Goal: Transaction & Acquisition: Purchase product/service

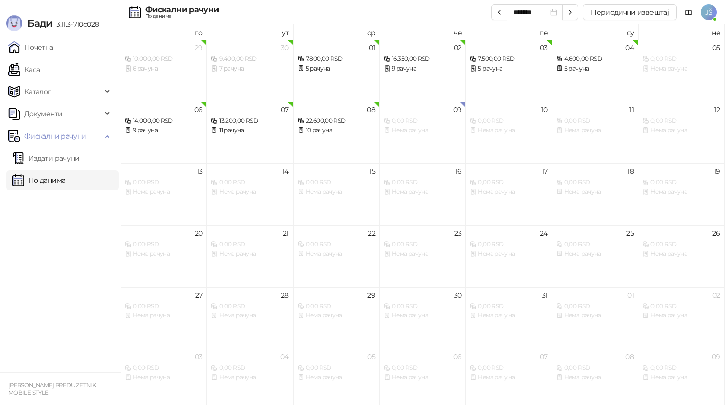
click at [46, 80] on ul "Почетна [PERSON_NAME] Документи Фискални рачуни Издати рачуни По данима" at bounding box center [60, 203] width 121 height 337
click at [40, 72] on link "Каса" at bounding box center [24, 69] width 32 height 20
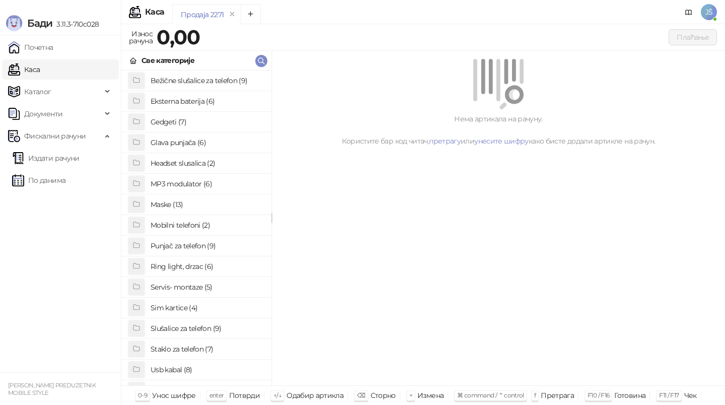
scroll to position [44, 0]
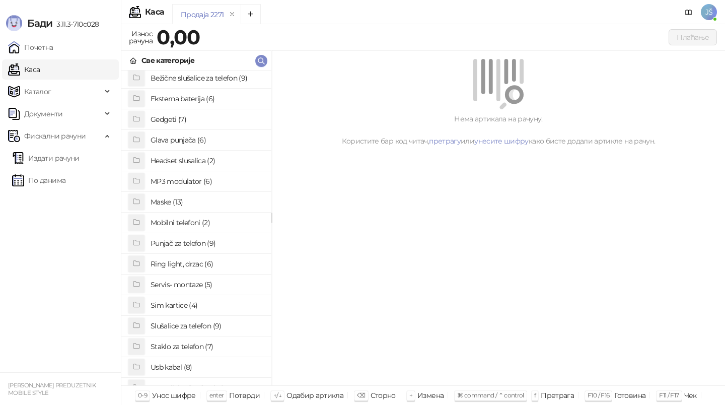
click at [183, 347] on h4 "Staklo za telefon (7)" at bounding box center [207, 346] width 113 height 16
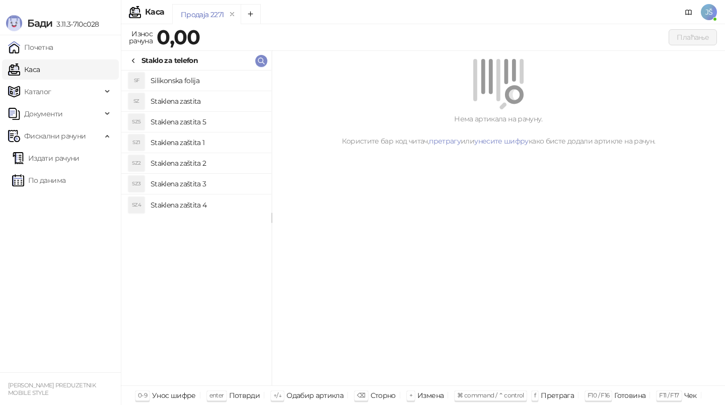
click at [197, 102] on h4 "Staklena zastita" at bounding box center [207, 101] width 113 height 16
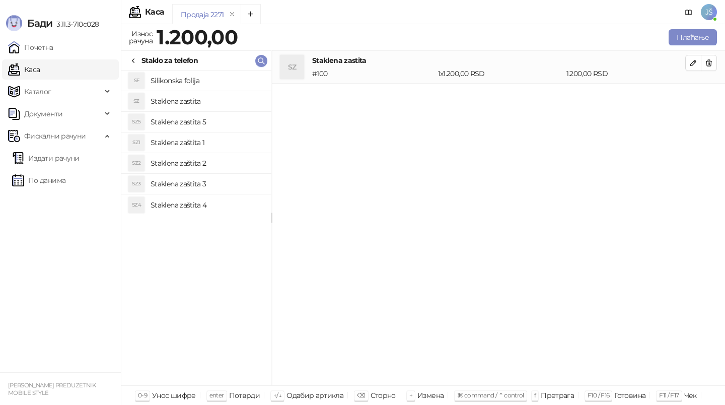
click at [218, 183] on h4 "Staklena zaštita 3" at bounding box center [207, 184] width 113 height 16
click at [225, 168] on h4 "Staklena zaštita 2" at bounding box center [207, 163] width 113 height 16
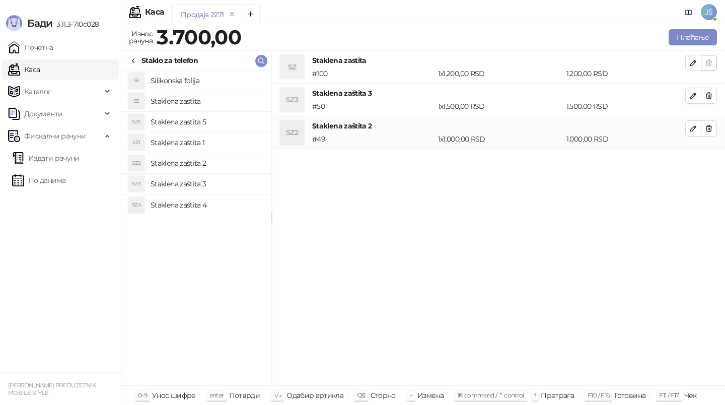
click at [713, 67] on button "button" at bounding box center [709, 63] width 16 height 16
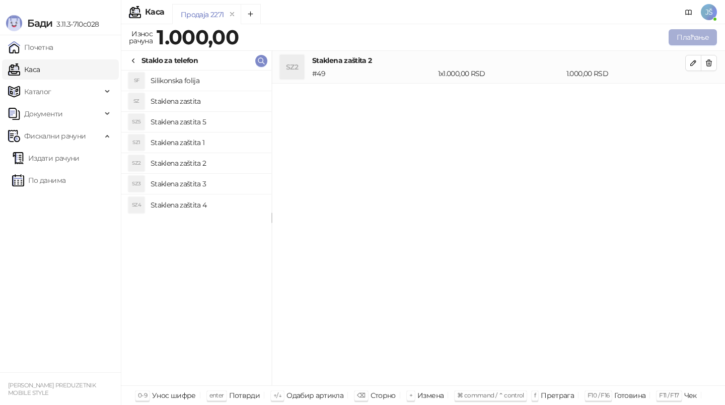
click at [707, 35] on button "Плаћање" at bounding box center [693, 37] width 48 height 16
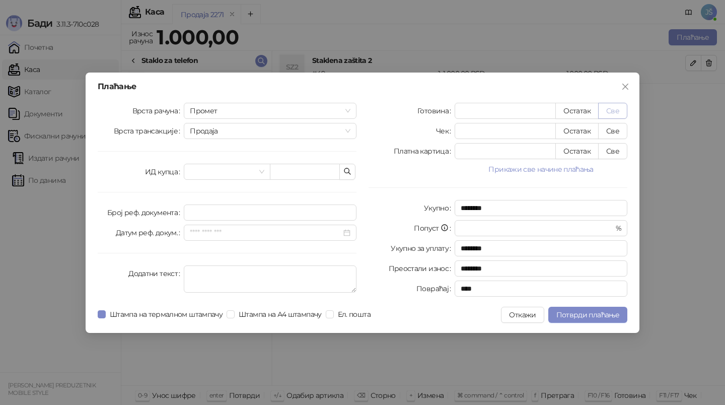
click at [619, 108] on button "Све" at bounding box center [612, 111] width 29 height 16
type input "****"
click at [588, 308] on button "Потврди плаћање" at bounding box center [587, 315] width 79 height 16
